Goal: Browse casually: Explore the website without a specific task or goal

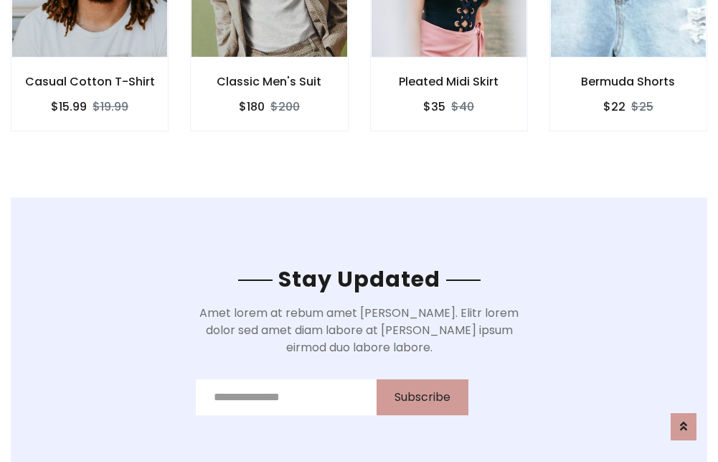
scroll to position [2162, 0]
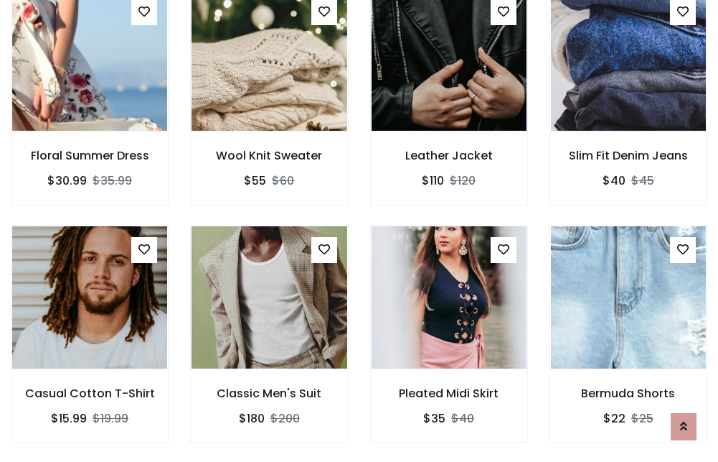
click at [360, 230] on div "Pleated Midi Skirt $35 $40" at bounding box center [449, 344] width 179 height 238
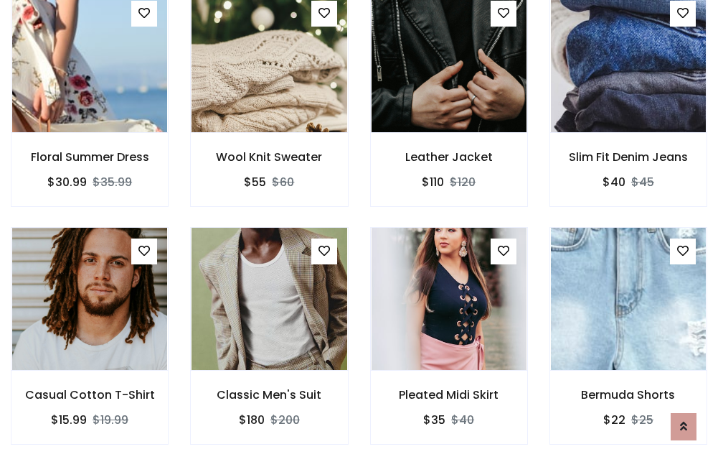
click at [360, 230] on div "Pleated Midi Skirt $35 $40" at bounding box center [449, 346] width 179 height 238
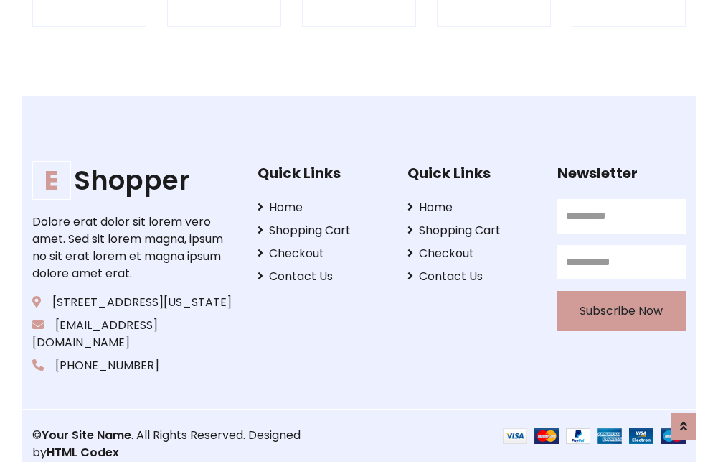
scroll to position [2732, 0]
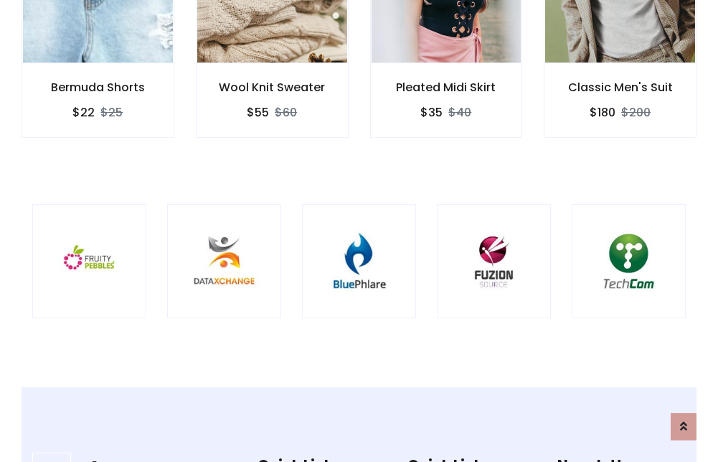
click at [359, 230] on img at bounding box center [359, 261] width 78 height 78
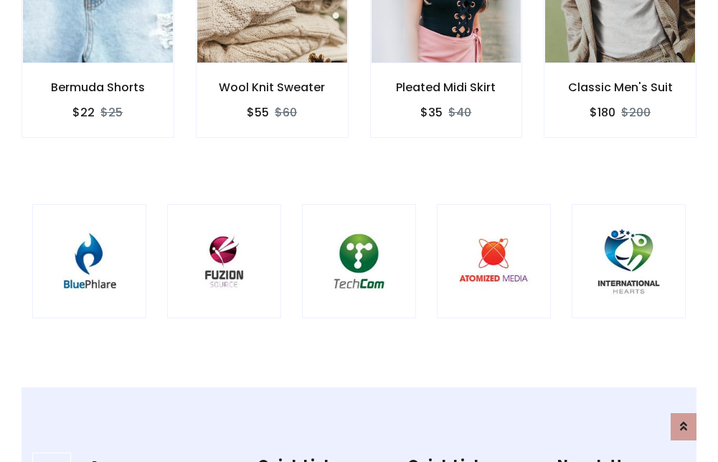
click at [359, 230] on img at bounding box center [359, 261] width 78 height 78
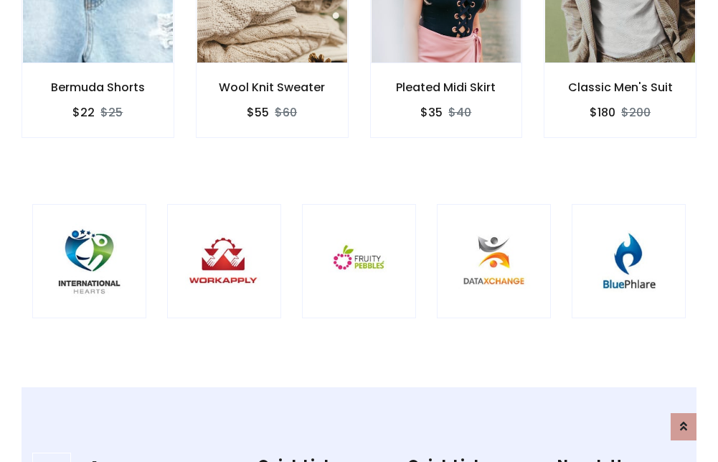
click at [359, 230] on img at bounding box center [359, 261] width 78 height 78
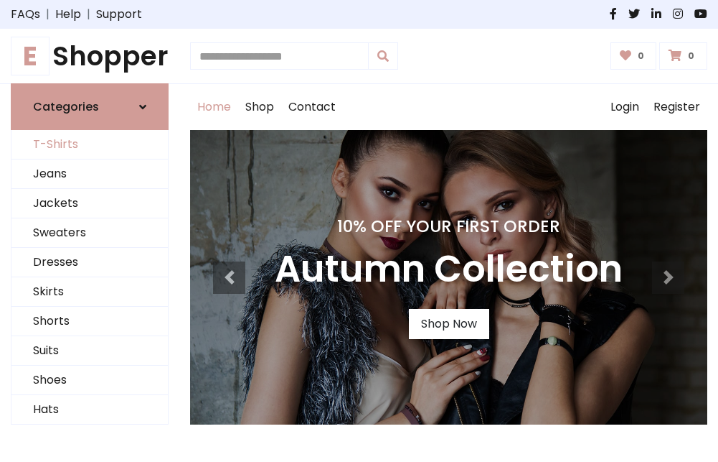
click at [90, 145] on link "T-Shirts" at bounding box center [89, 144] width 156 height 29
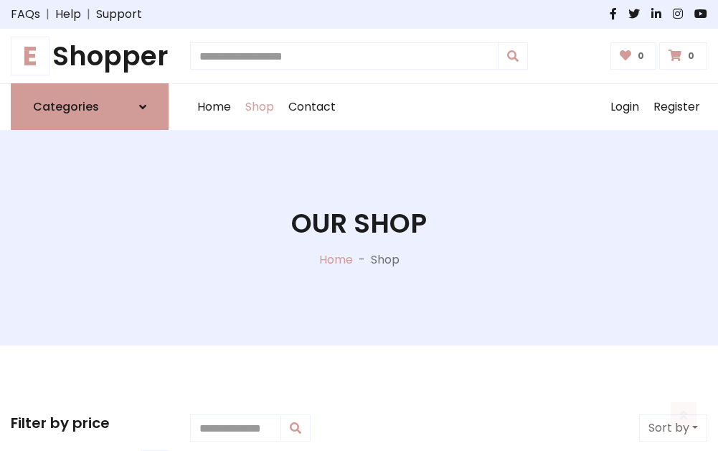
scroll to position [576, 0]
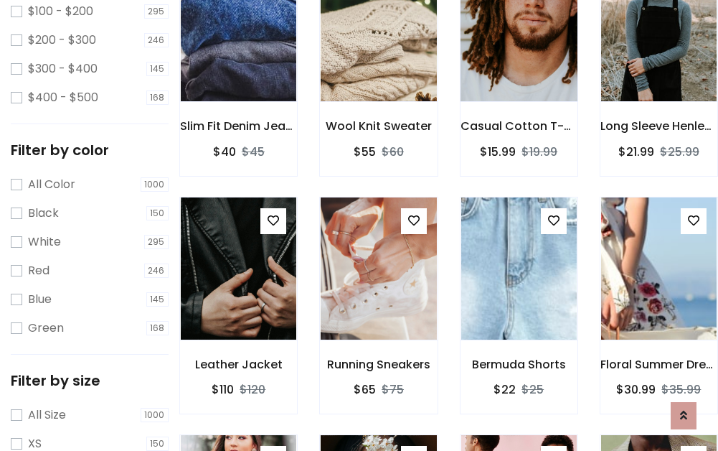
scroll to position [72, 0]
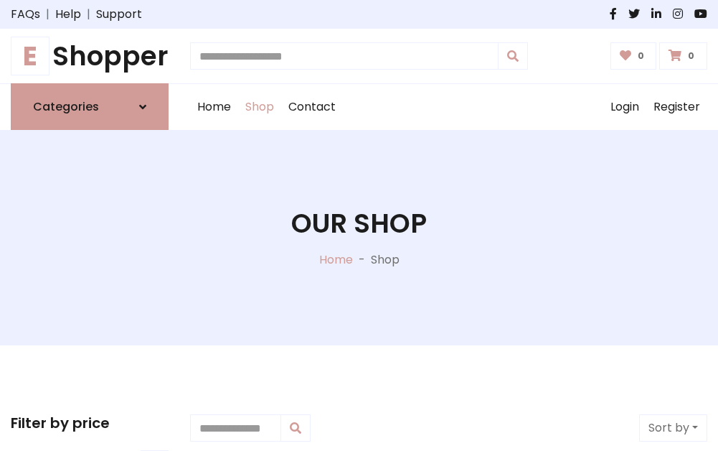
click at [90, 56] on h1 "E Shopper" at bounding box center [90, 56] width 158 height 32
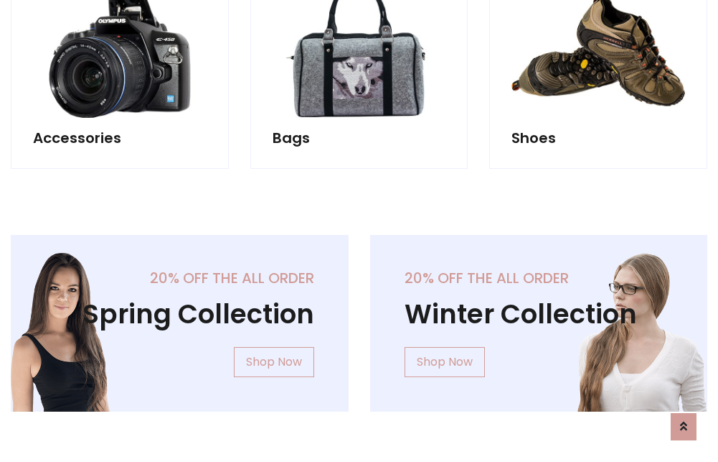
scroll to position [1395, 0]
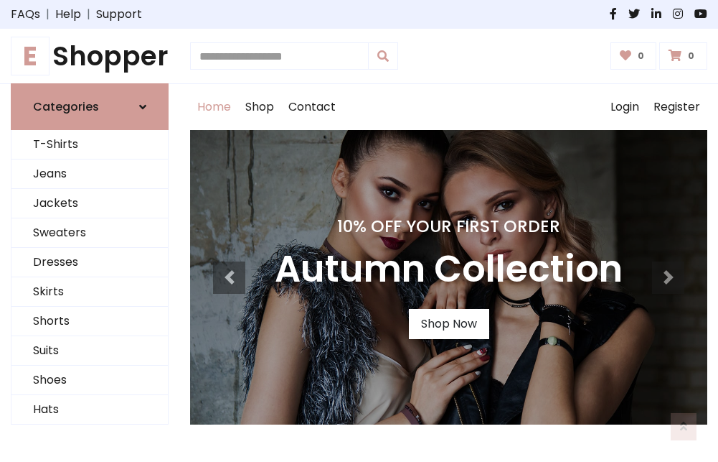
scroll to position [471, 0]
